Goal: Transaction & Acquisition: Purchase product/service

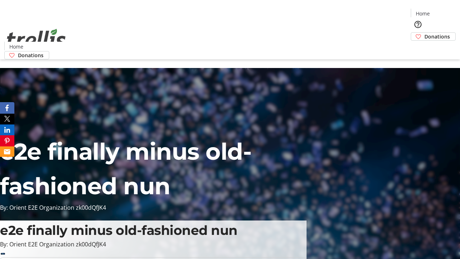
click at [425, 33] on span "Donations" at bounding box center [438, 37] width 26 height 8
